Goal: Task Accomplishment & Management: Manage account settings

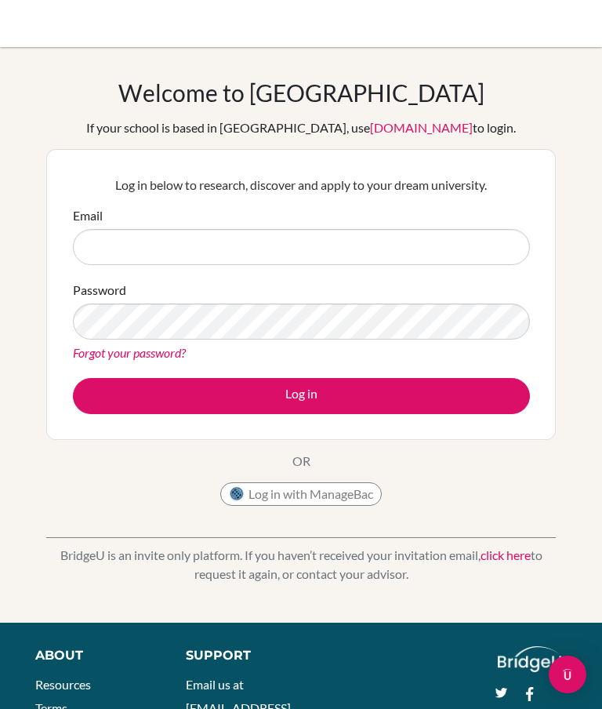
type input "[PERSON_NAME][EMAIL_ADDRESS][DOMAIN_NAME]"
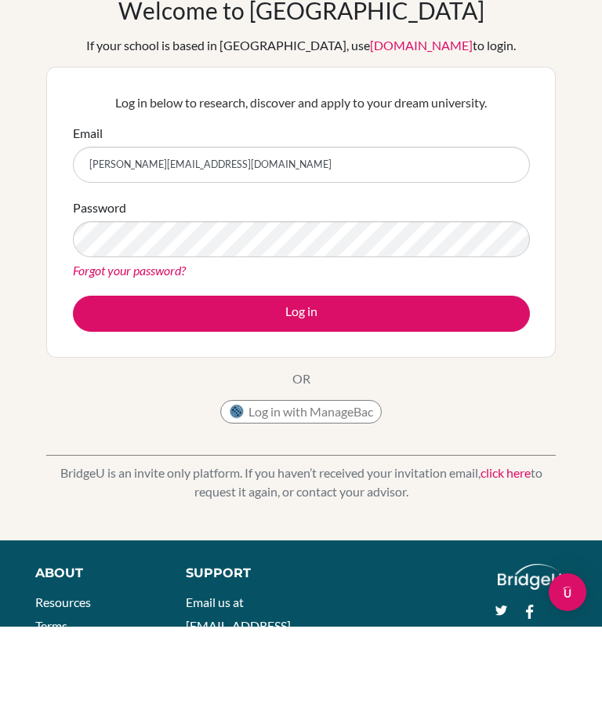
click at [431, 378] on button "Log in" at bounding box center [301, 396] width 457 height 36
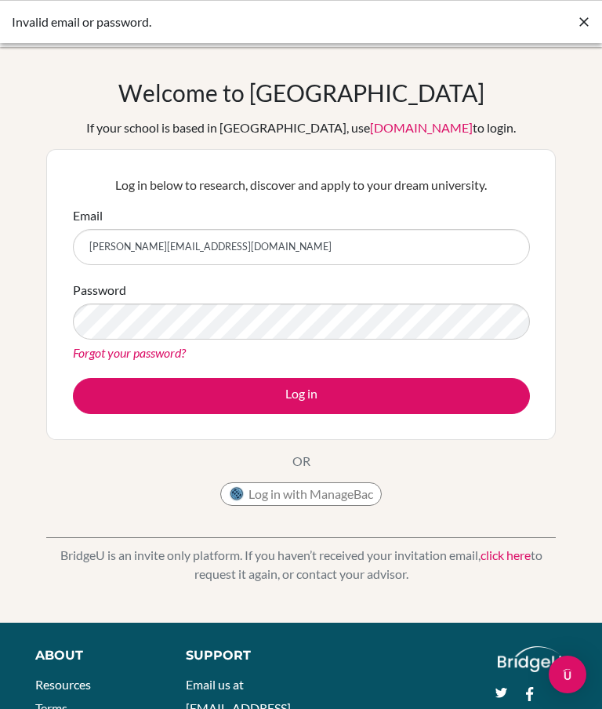
click at [585, 20] on icon at bounding box center [584, 22] width 16 height 16
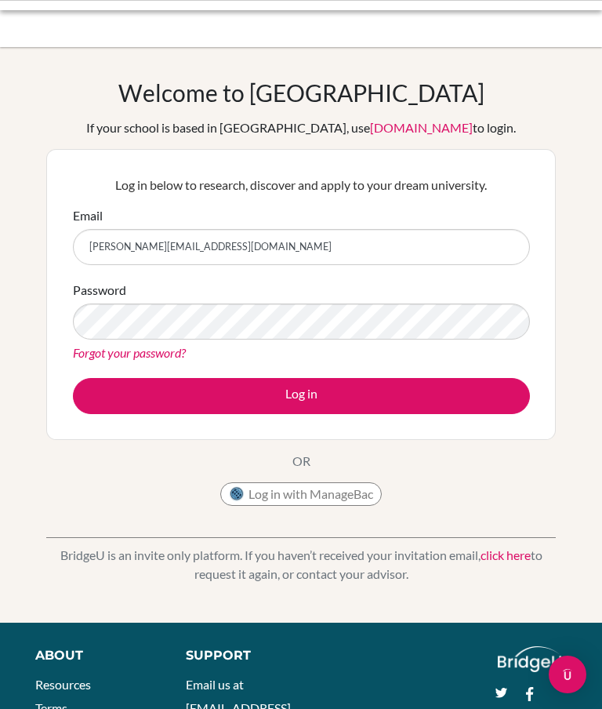
click at [580, 22] on div at bounding box center [301, 23] width 586 height 47
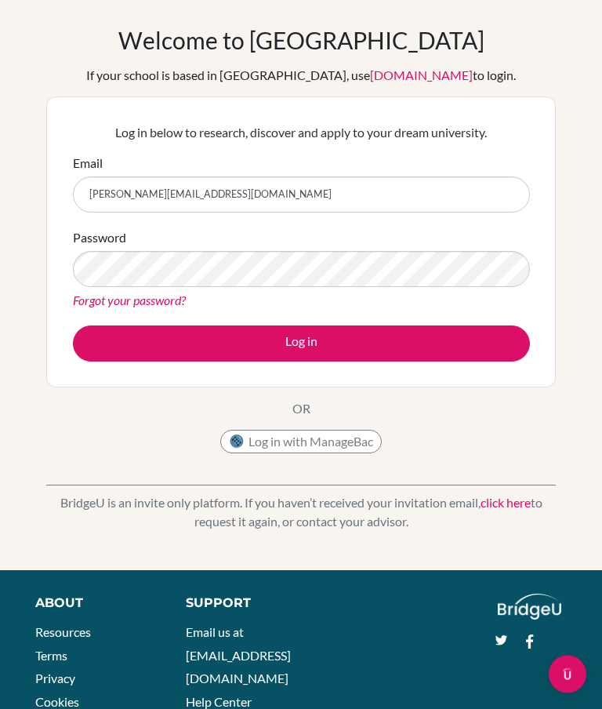
scroll to position [62, 0]
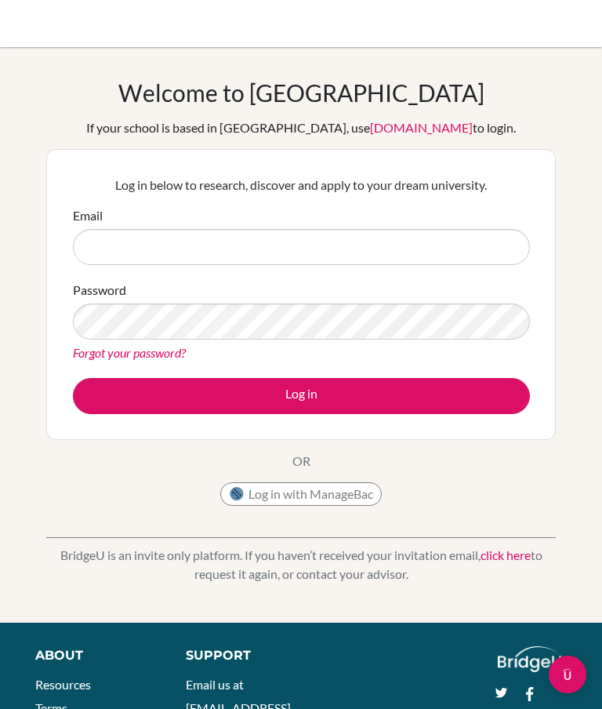
type input "[PERSON_NAME][EMAIL_ADDRESS][DOMAIN_NAME]"
click at [462, 386] on button "Log in" at bounding box center [301, 396] width 457 height 36
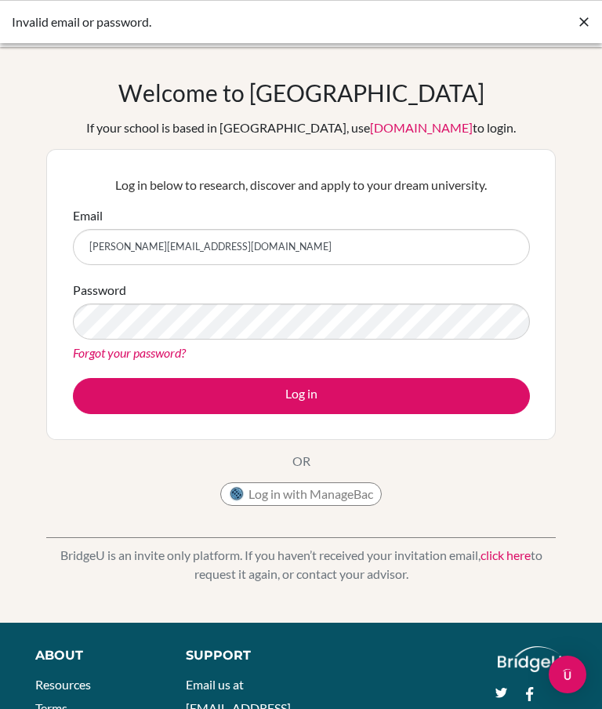
click at [589, 23] on icon at bounding box center [584, 22] width 16 height 16
